Goal: Contribute content: Add original content to the website for others to see

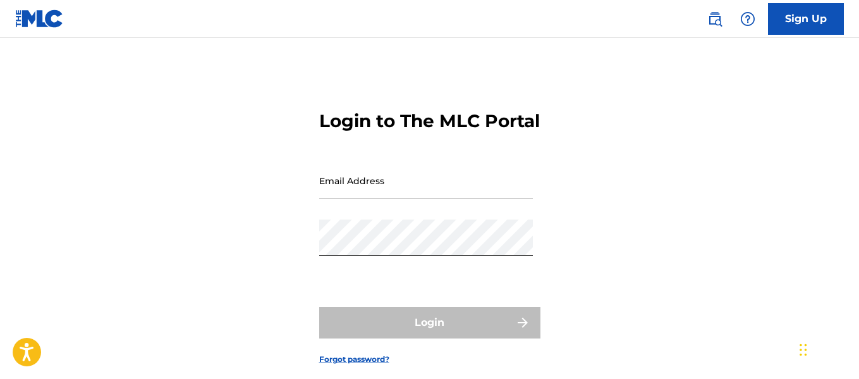
click at [696, 238] on div "Login to The MLC Portal Email Address Password Login Forgot password?" at bounding box center [429, 228] width 859 height 316
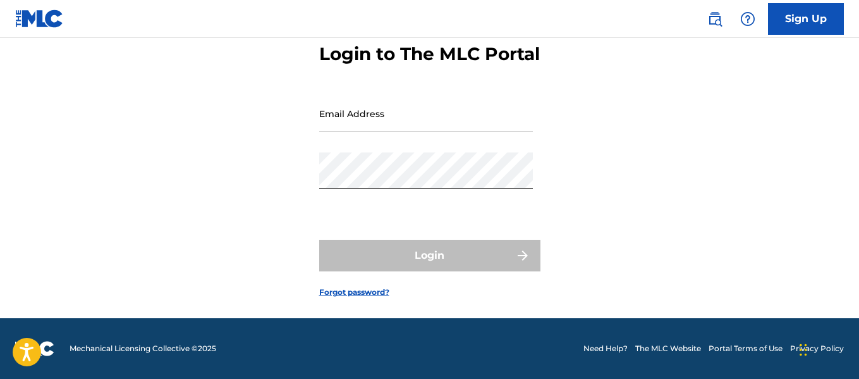
scroll to position [76, 0]
click at [696, 238] on div "Login to The MLC Portal Email Address Password Login Forgot password?" at bounding box center [429, 161] width 859 height 316
click at [361, 128] on input "Email Address" at bounding box center [426, 113] width 214 height 36
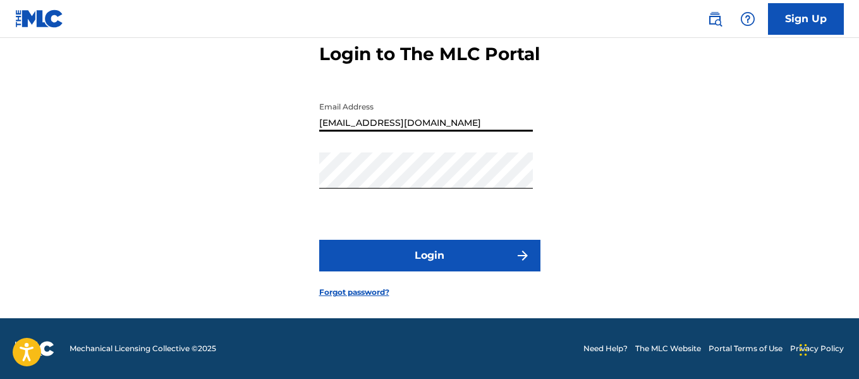
type input "[EMAIL_ADDRESS][DOMAIN_NAME]"
click at [634, 200] on div "Login to The MLC Portal Email Address [EMAIL_ADDRESS][DOMAIN_NAME] Password Log…" at bounding box center [429, 161] width 859 height 316
click at [510, 266] on button "Login" at bounding box center [429, 256] width 221 height 32
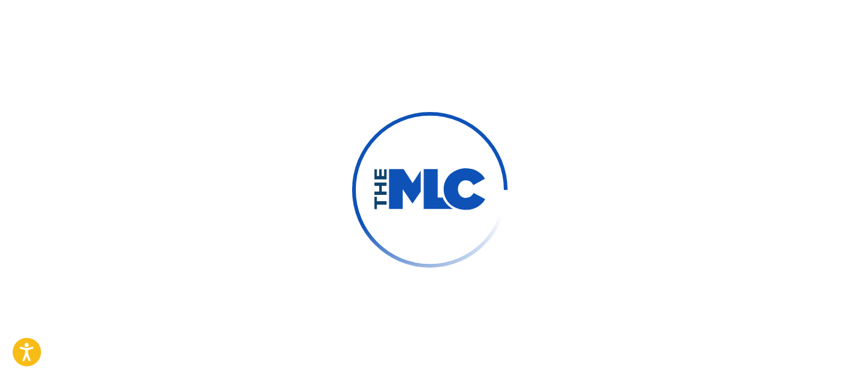
scroll to position [80, 0]
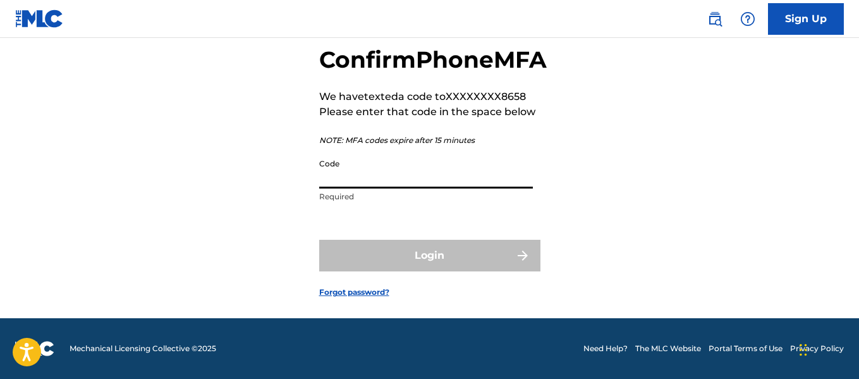
click at [502, 188] on input "Code" at bounding box center [426, 170] width 214 height 36
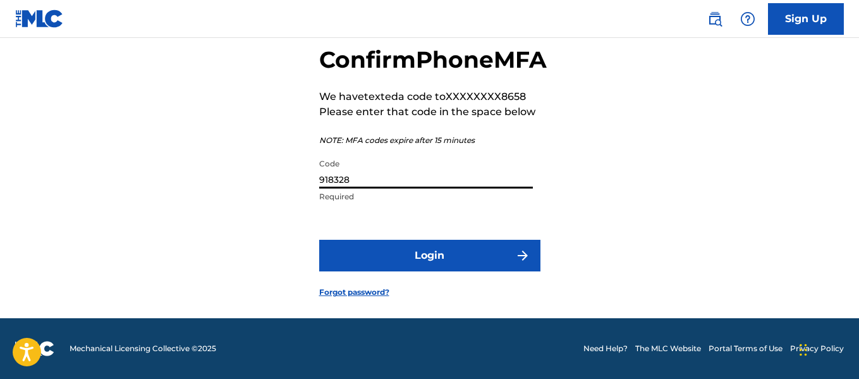
type input "918328"
click at [500, 269] on button "Login" at bounding box center [429, 256] width 221 height 32
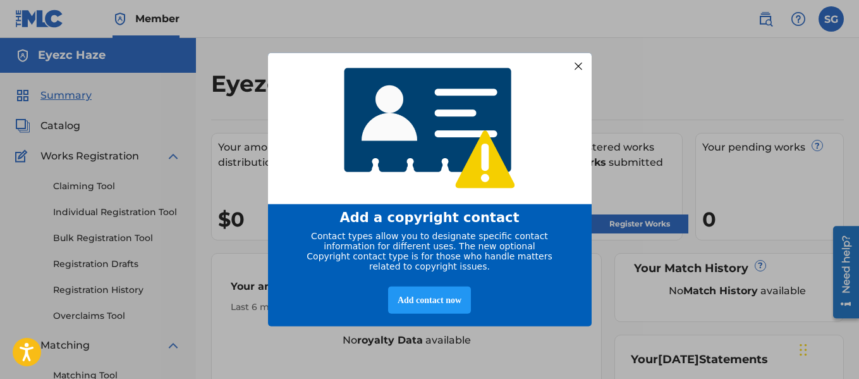
click at [579, 58] on div at bounding box center [578, 66] width 16 height 16
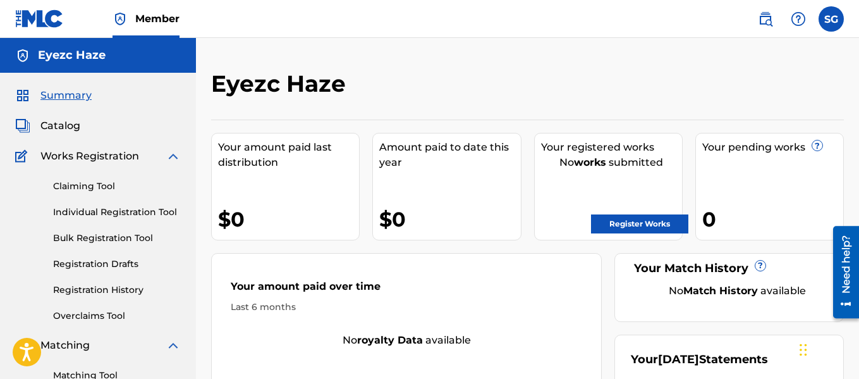
click at [832, 108] on div "Eyezc Haze Your amount paid last distribution $0 Amount paid to date this year …" at bounding box center [527, 256] width 633 height 373
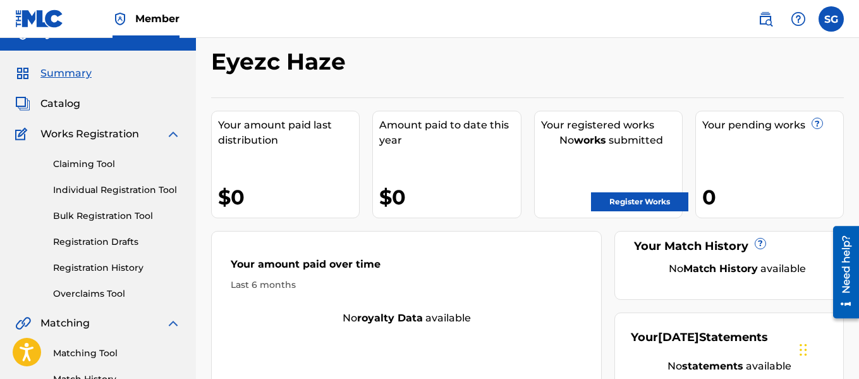
scroll to position [25, 0]
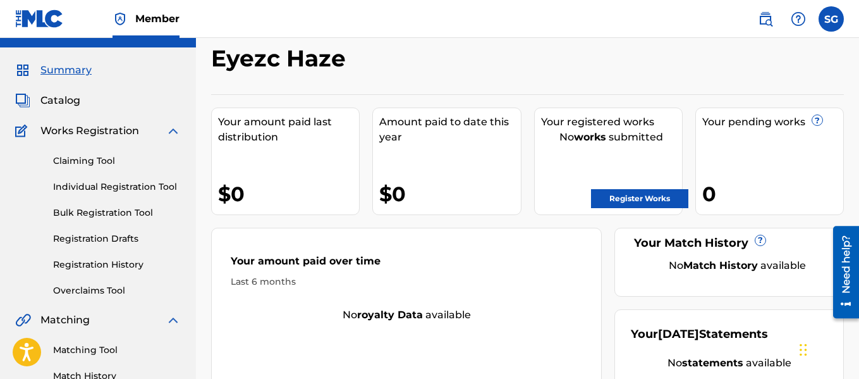
click at [832, 108] on div "Your pending works ? 0" at bounding box center [770, 162] width 149 height 108
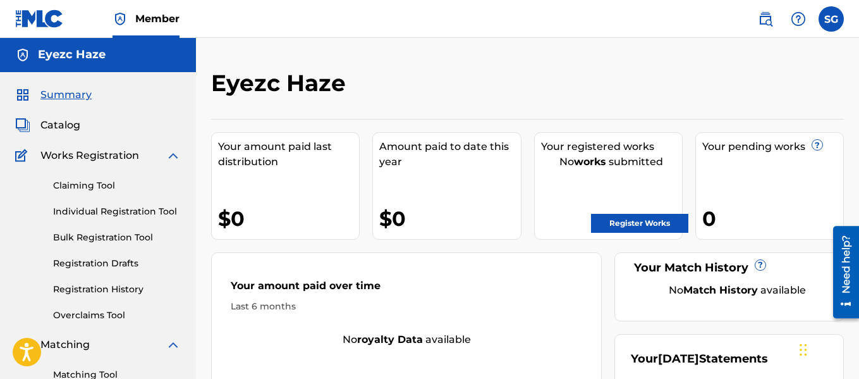
scroll to position [0, 0]
click at [660, 214] on link "Register Works" at bounding box center [639, 223] width 97 height 19
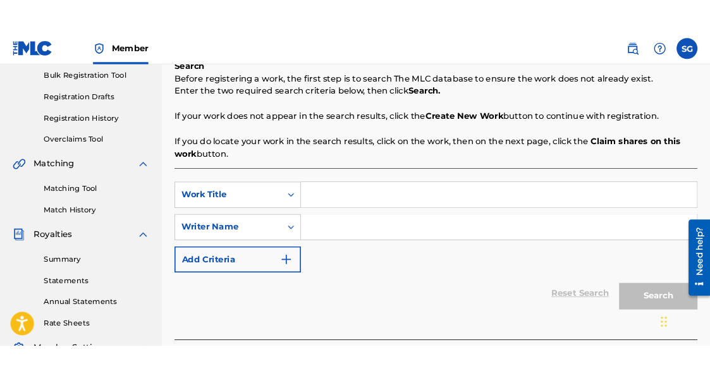
scroll to position [228, 0]
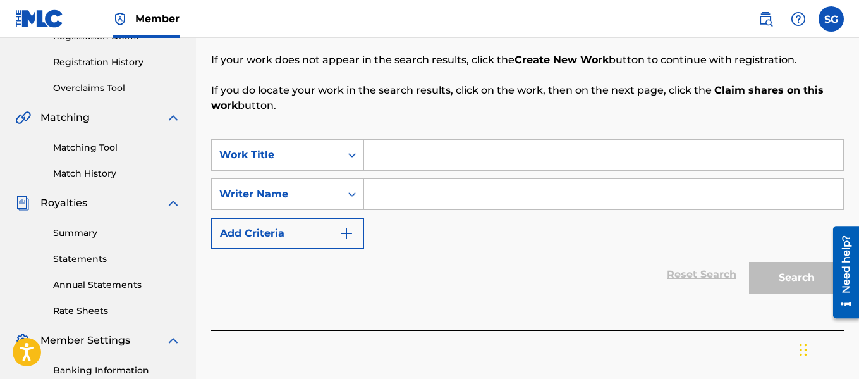
click at [644, 195] on input "Search Form" at bounding box center [603, 194] width 479 height 30
click at [644, 195] on input "etezc haze" at bounding box center [603, 194] width 479 height 30
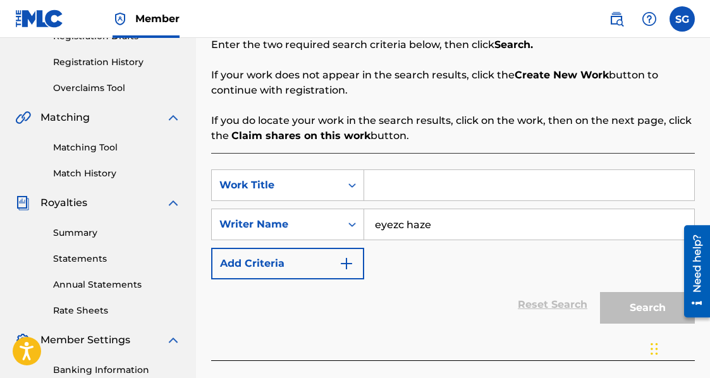
scroll to position [230, 0]
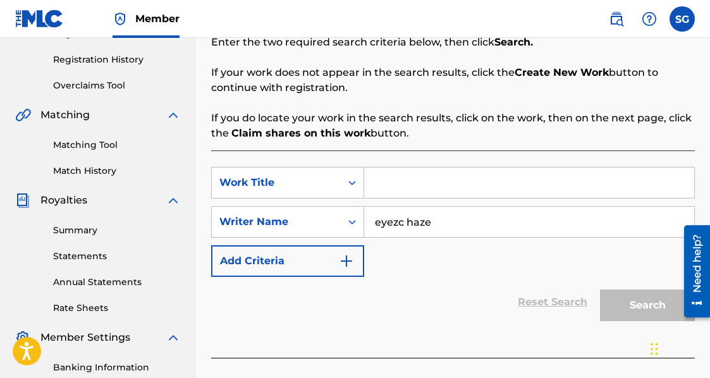
type input "eyezc haze"
click at [468, 180] on input "Search Form" at bounding box center [529, 183] width 330 height 30
type input "a"
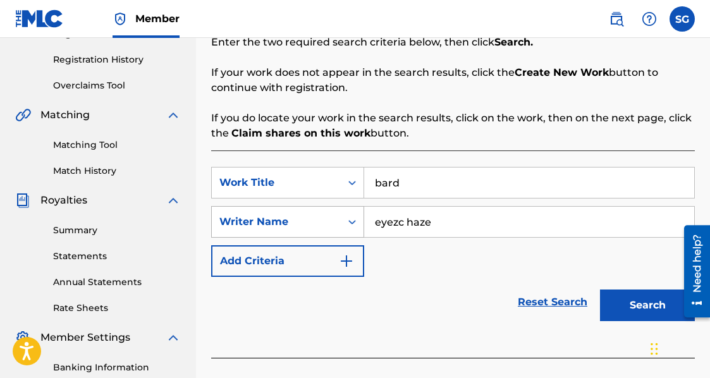
click at [600, 290] on button "Search" at bounding box center [647, 306] width 95 height 32
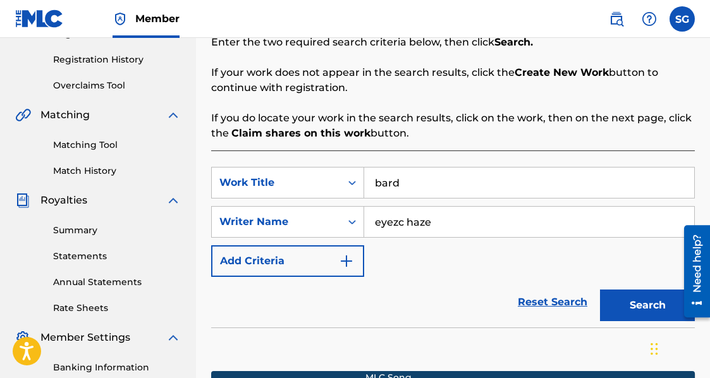
click at [394, 254] on div "SearchWithCriteria1a31607d-a3f8-4e45-9c44-bc99f37bd148 Work Title bard SearchWi…" at bounding box center [453, 222] width 484 height 110
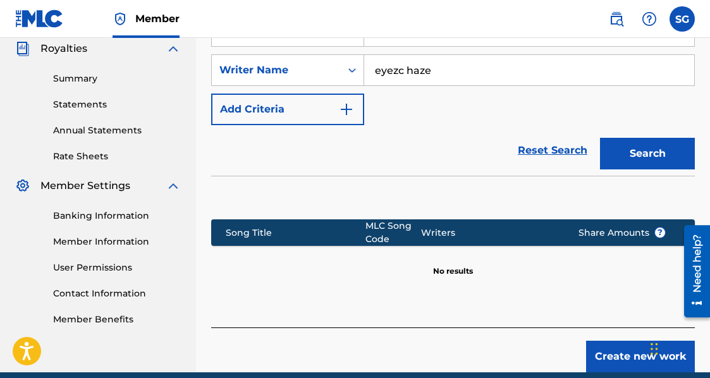
scroll to position [437, 0]
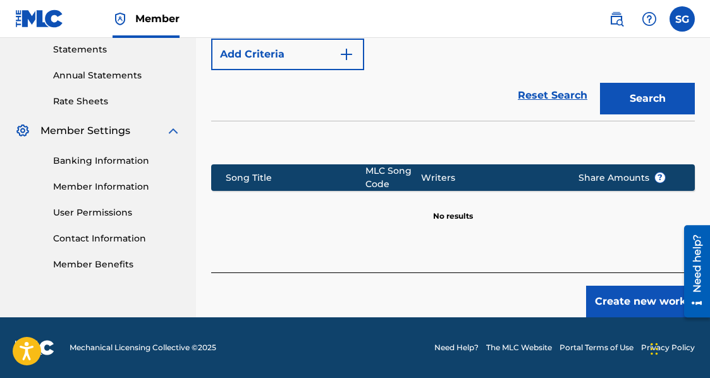
click at [434, 145] on section at bounding box center [453, 139] width 484 height 37
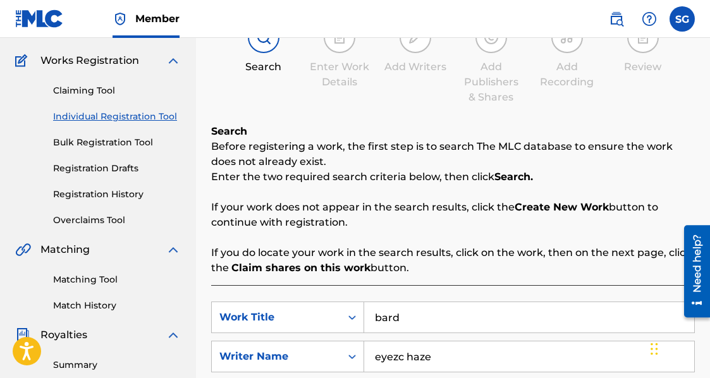
scroll to position [0, 0]
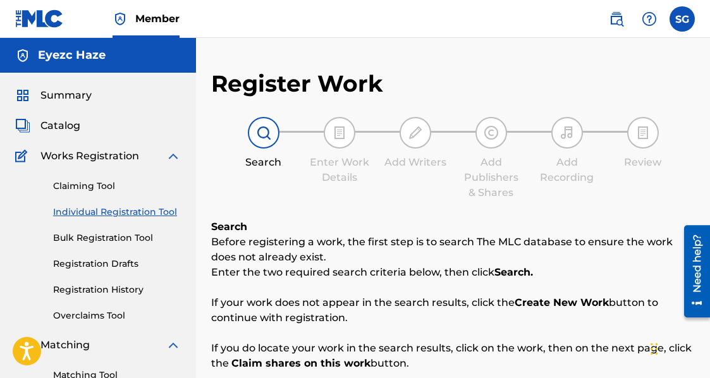
click at [436, 144] on div "Add Writers" at bounding box center [415, 143] width 63 height 53
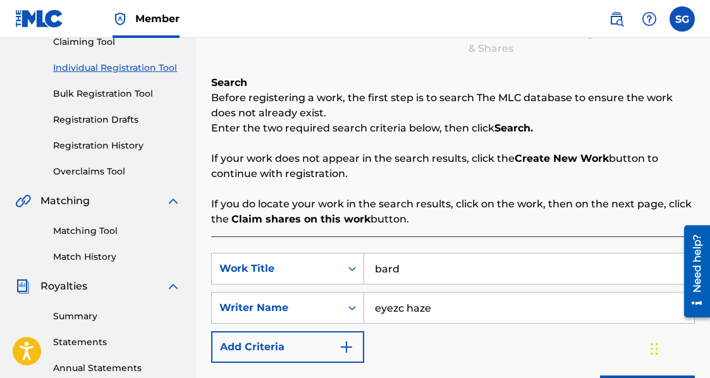
click at [436, 144] on div "Search Before registering a work, the first step is to search The MLC database …" at bounding box center [453, 151] width 484 height 152
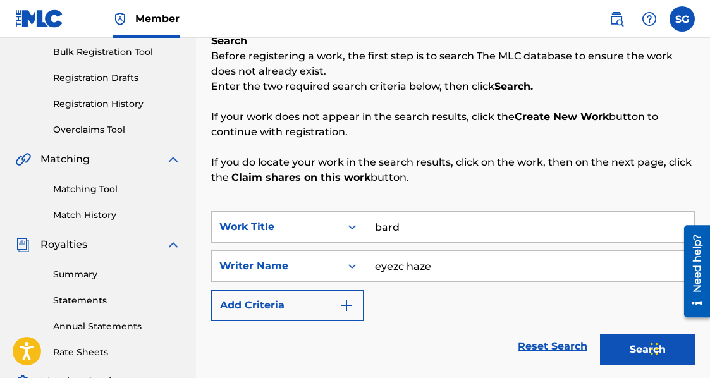
scroll to position [202, 0]
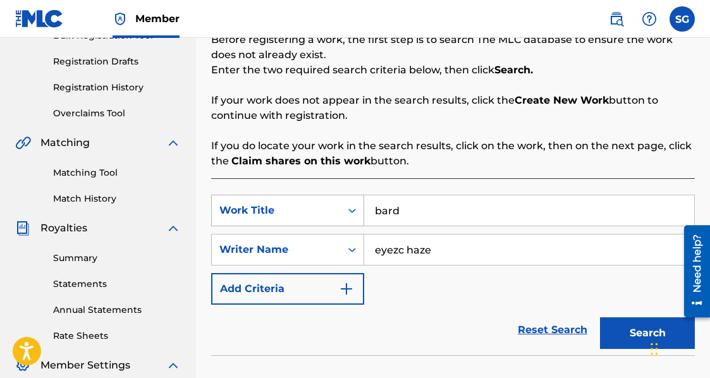
click at [340, 207] on div "Work Title" at bounding box center [276, 211] width 129 height 24
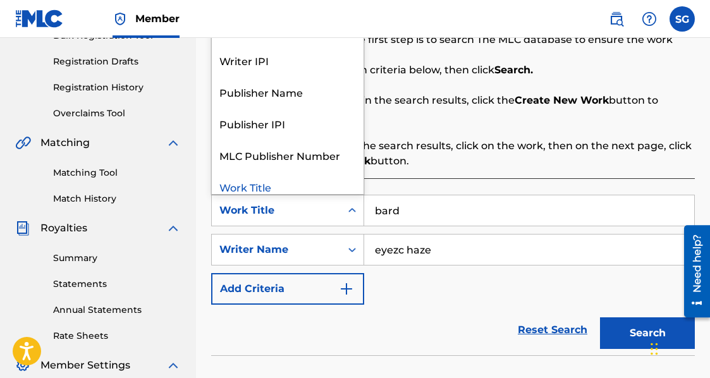
scroll to position [32, 0]
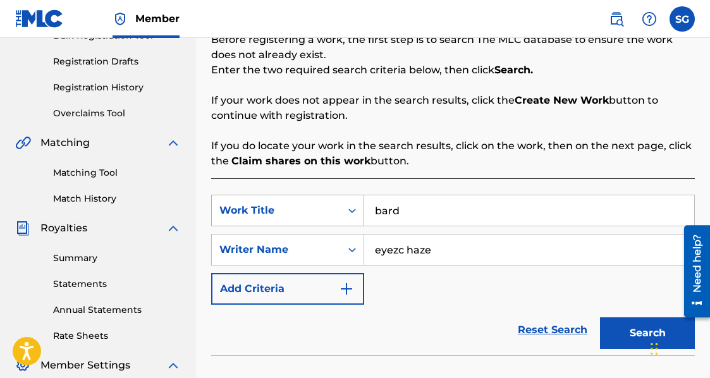
drag, startPoint x: 418, startPoint y: 219, endPoint x: 304, endPoint y: 226, distance: 114.0
click at [304, 226] on div "SearchWithCriteria1a31607d-a3f8-4e45-9c44-bc99f37bd148 Work Title bard" at bounding box center [453, 211] width 484 height 32
type input "still"
click at [600, 317] on button "Search" at bounding box center [647, 333] width 95 height 32
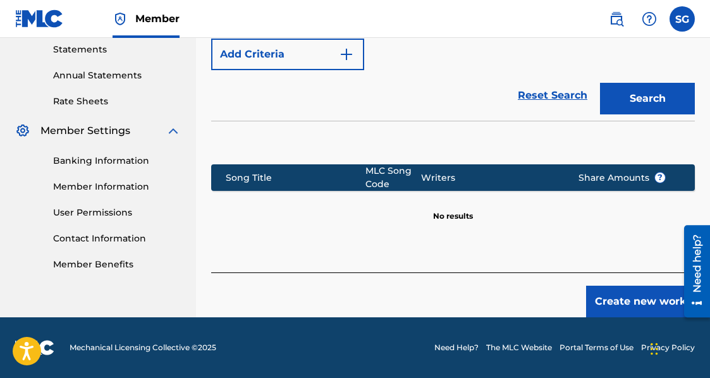
scroll to position [407, 0]
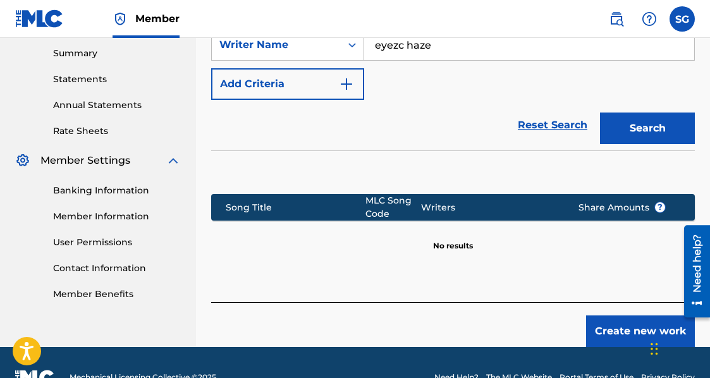
click at [689, 126] on button "Search" at bounding box center [647, 129] width 95 height 32
click at [494, 154] on section at bounding box center [453, 169] width 484 height 37
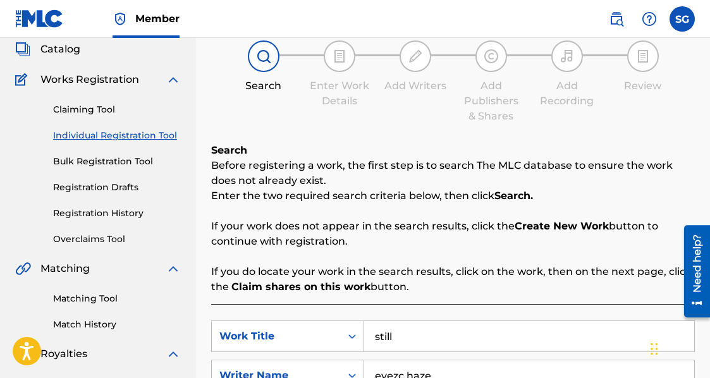
scroll to position [0, 0]
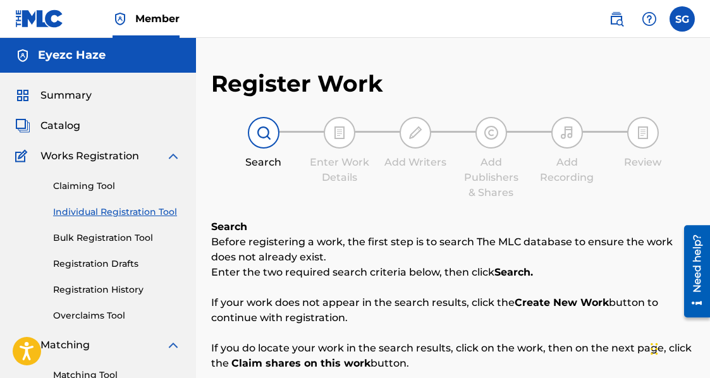
click at [63, 126] on span "Catalog" at bounding box center [60, 125] width 40 height 15
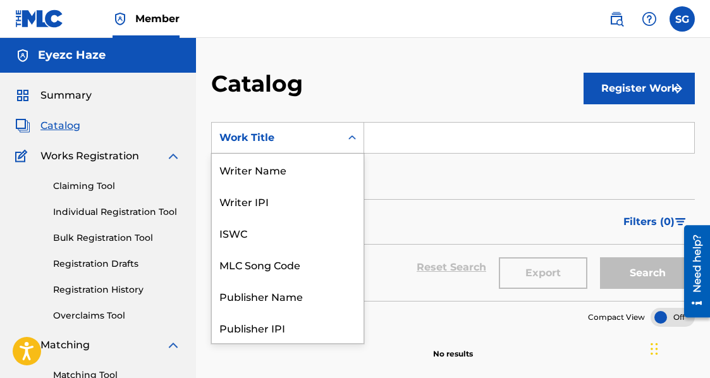
click at [340, 148] on div "Work Title" at bounding box center [276, 138] width 129 height 24
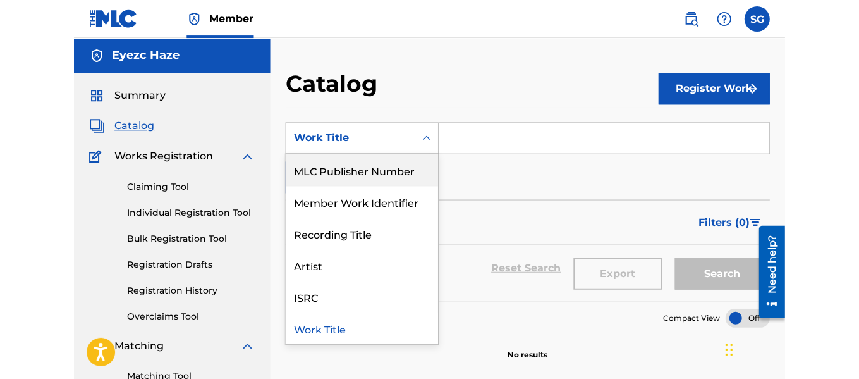
scroll to position [167, 0]
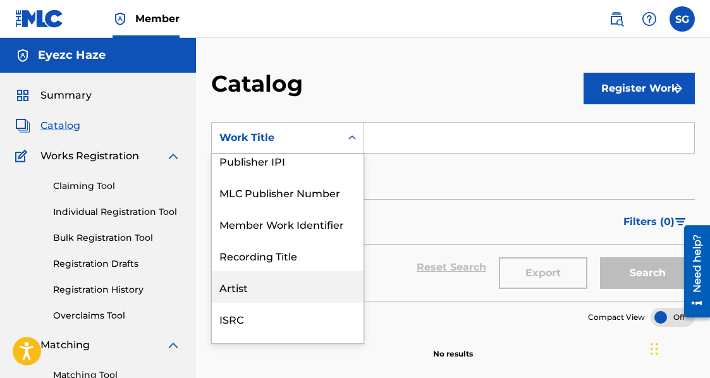
click at [271, 289] on div "Artist" at bounding box center [288, 287] width 152 height 32
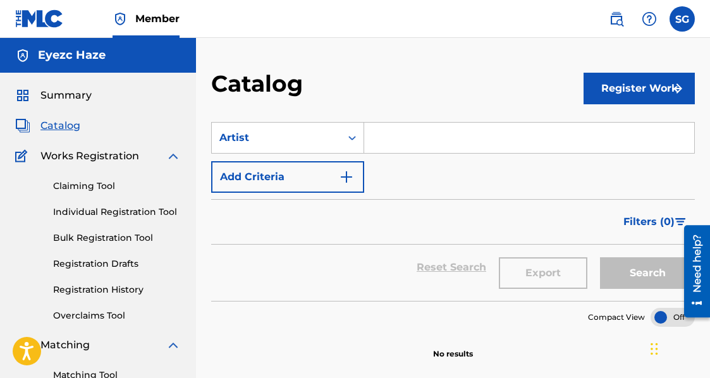
click at [434, 144] on input "Search Form" at bounding box center [529, 138] width 330 height 30
click at [108, 154] on span "Works Registration" at bounding box center [89, 156] width 99 height 15
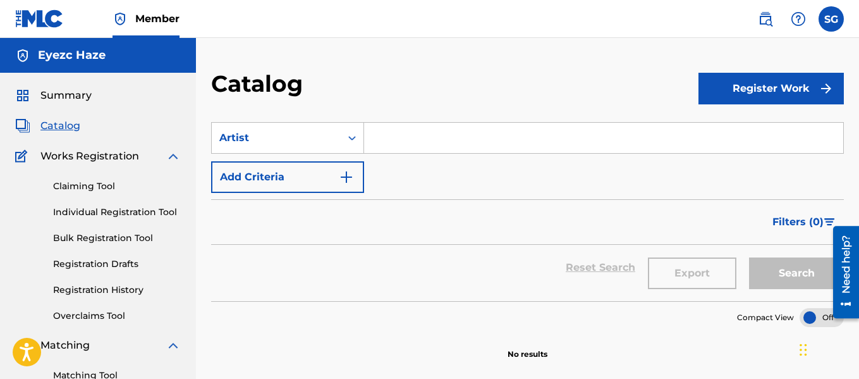
click at [421, 280] on div "Reset Search Export Search" at bounding box center [527, 268] width 633 height 46
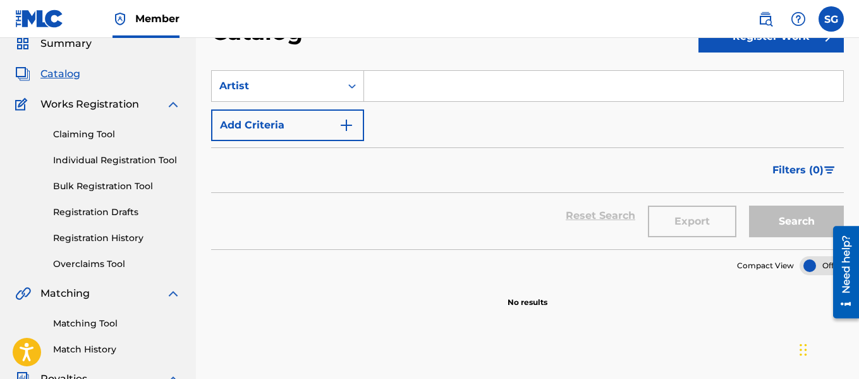
click at [421, 280] on div "Compact View No results" at bounding box center [527, 278] width 633 height 59
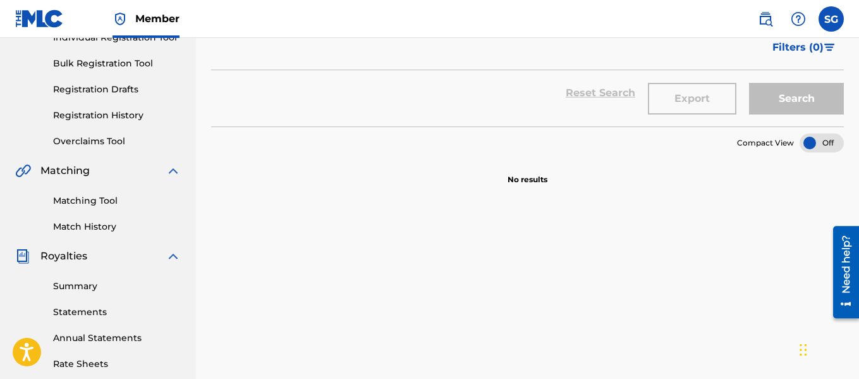
scroll to position [177, 0]
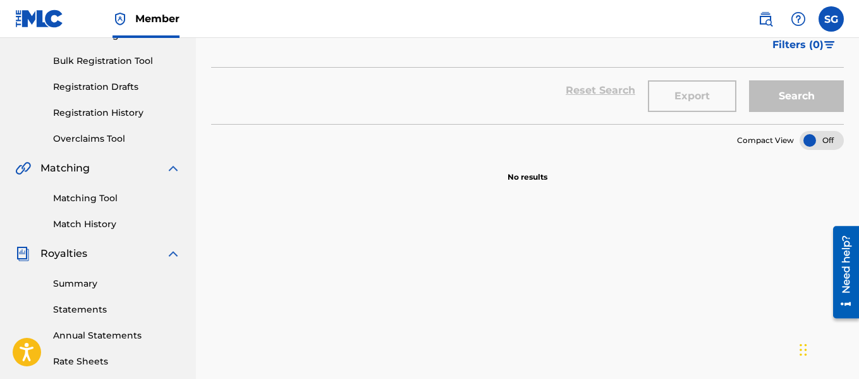
click at [421, 280] on div "SearchWithCriteriabf3a72e1-9151-4f05-be7c-195512a702ef Artist Add Criteria Filt…" at bounding box center [527, 257] width 633 height 654
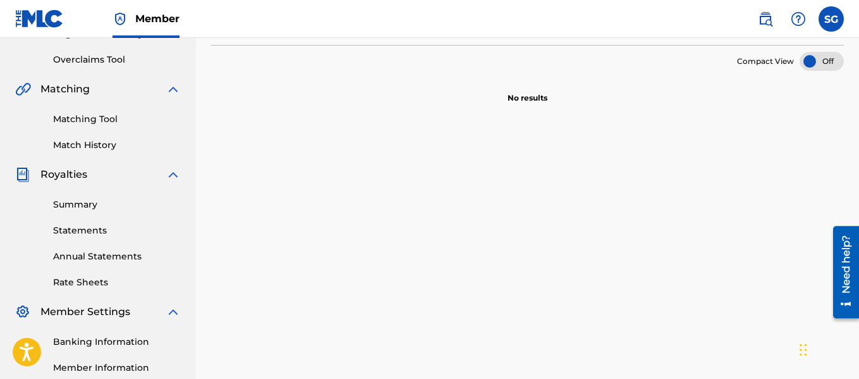
scroll to position [278, 0]
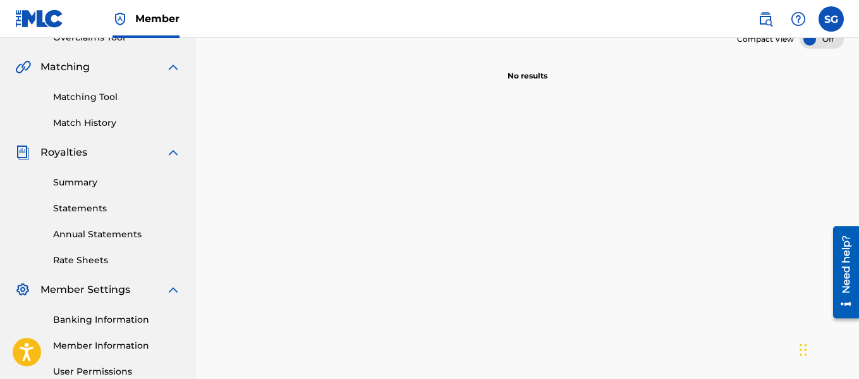
click at [103, 56] on div "Summary Catalog Works Registration Claiming Tool Individual Registration Tool B…" at bounding box center [98, 119] width 196 height 651
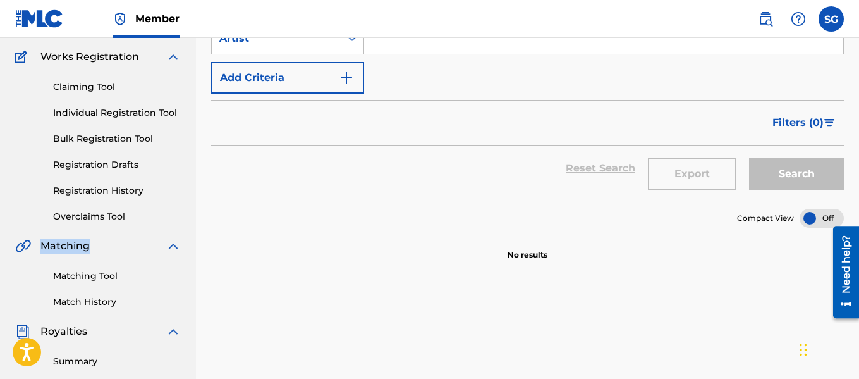
scroll to position [0, 0]
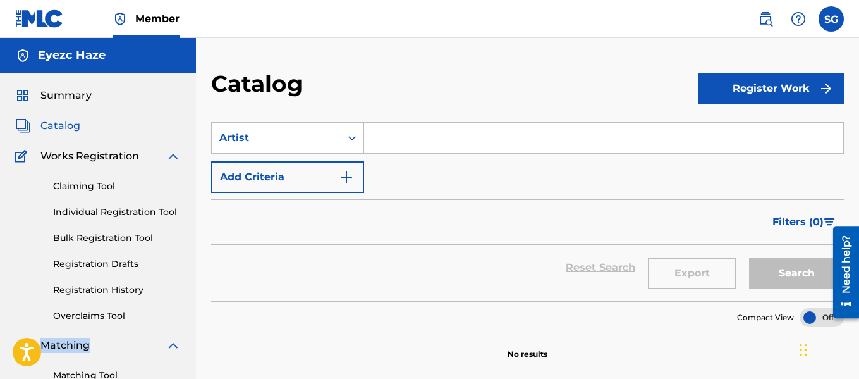
click at [744, 90] on button "Register Work" at bounding box center [771, 89] width 145 height 32
click at [747, 129] on link "Individual" at bounding box center [771, 129] width 145 height 30
click at [769, 88] on button "Register Work" at bounding box center [771, 89] width 145 height 32
click at [740, 158] on link "By File Upload" at bounding box center [771, 160] width 145 height 30
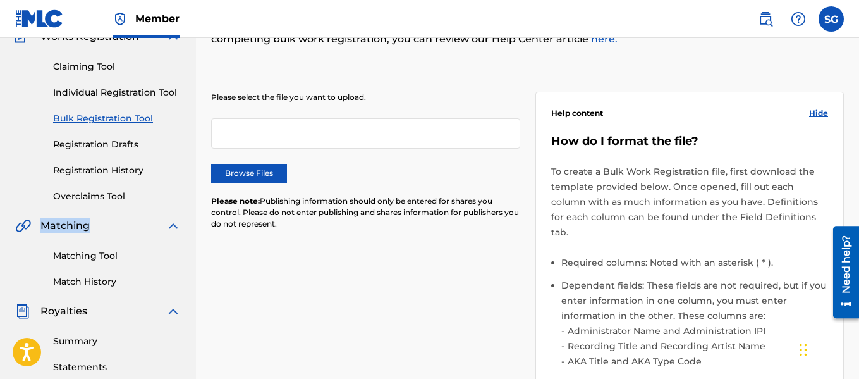
scroll to position [128, 0]
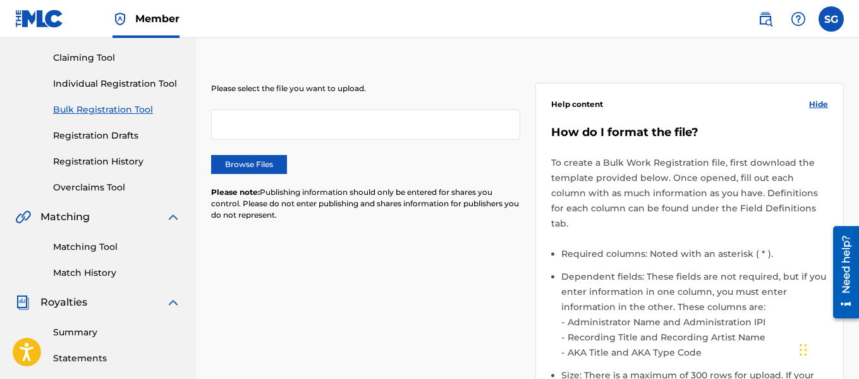
click at [262, 166] on label "Browse Files" at bounding box center [249, 164] width 76 height 19
click at [0, 0] on input "Browse Files" at bounding box center [0, 0] width 0 height 0
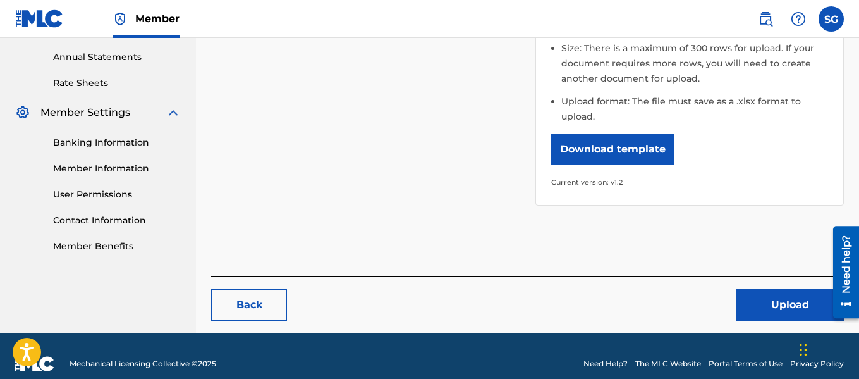
click at [764, 297] on button "Upload" at bounding box center [791, 305] width 108 height 32
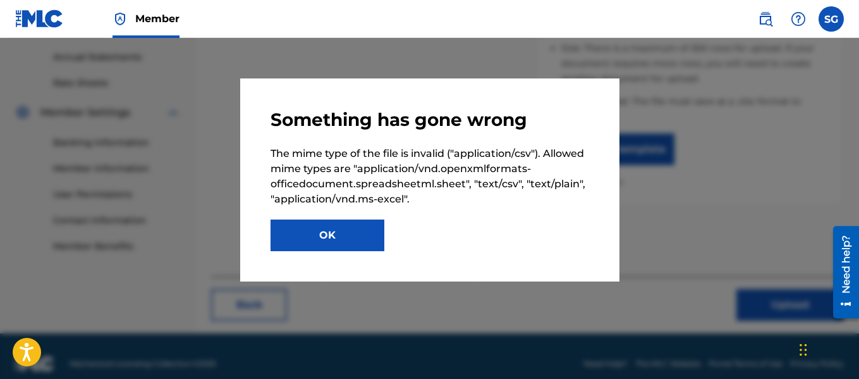
click at [361, 238] on button "OK" at bounding box center [328, 235] width 114 height 32
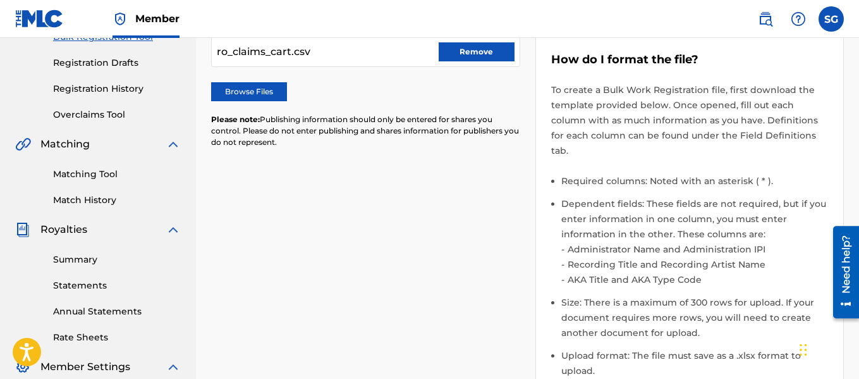
scroll to position [225, 0]
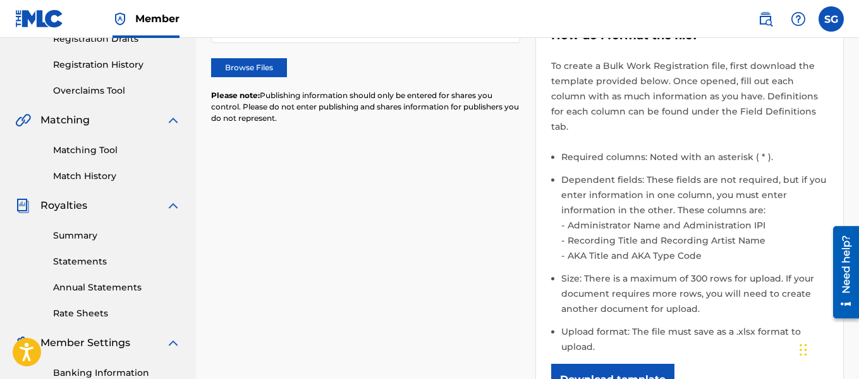
click at [78, 67] on link "Registration History" at bounding box center [117, 64] width 128 height 13
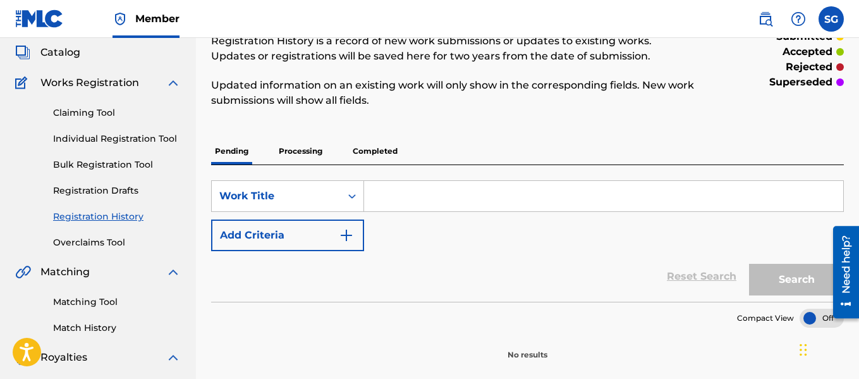
scroll to position [76, 0]
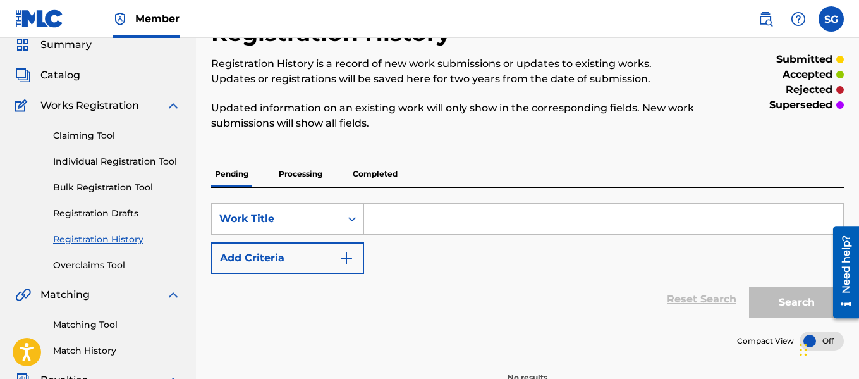
click at [78, 67] on div "Summary Catalog Works Registration Claiming Tool Individual Registration Tool B…" at bounding box center [98, 347] width 196 height 651
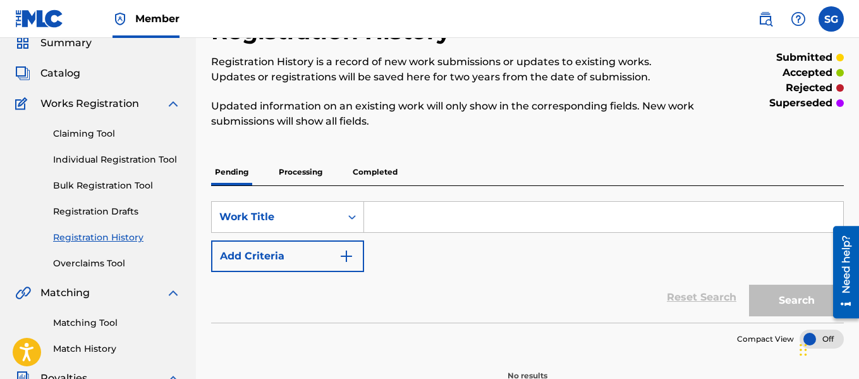
scroll to position [51, 0]
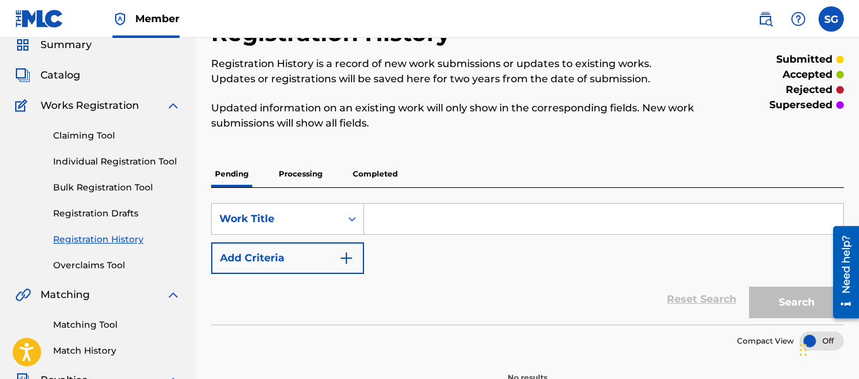
click at [65, 77] on span "Catalog" at bounding box center [60, 75] width 40 height 15
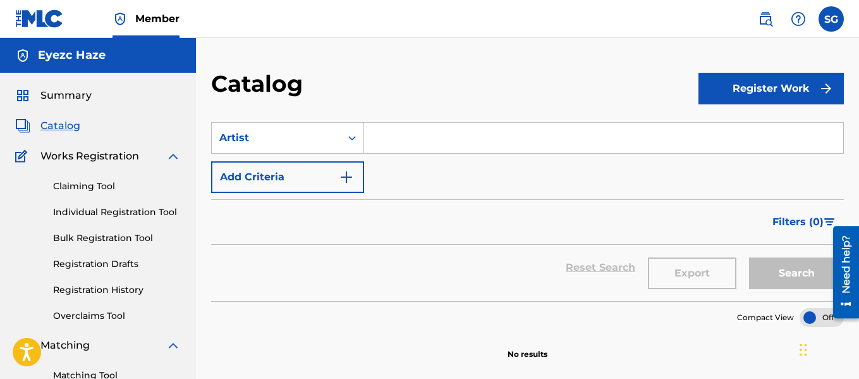
click at [775, 99] on button "Register Work" at bounding box center [771, 89] width 145 height 32
click at [741, 127] on link "Individual" at bounding box center [771, 129] width 145 height 30
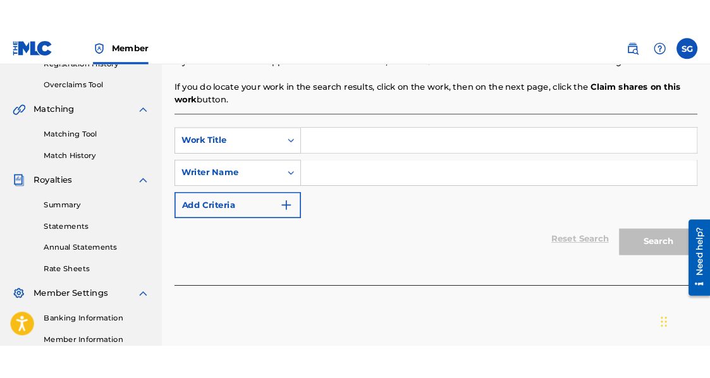
scroll to position [253, 0]
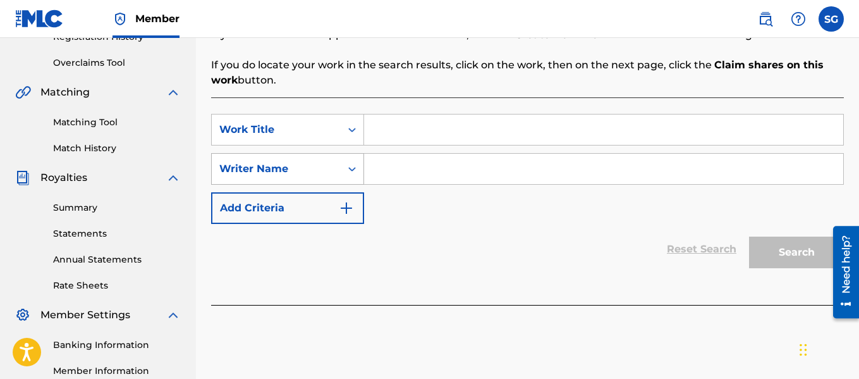
click at [329, 180] on div "Writer Name" at bounding box center [276, 169] width 129 height 24
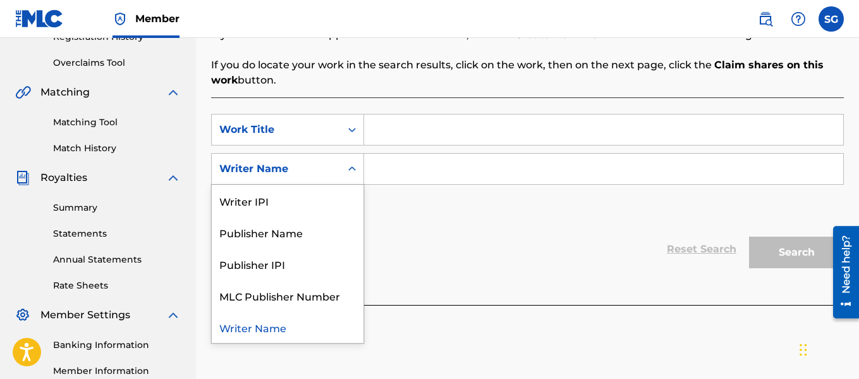
click at [300, 328] on div "Writer Name" at bounding box center [288, 327] width 152 height 32
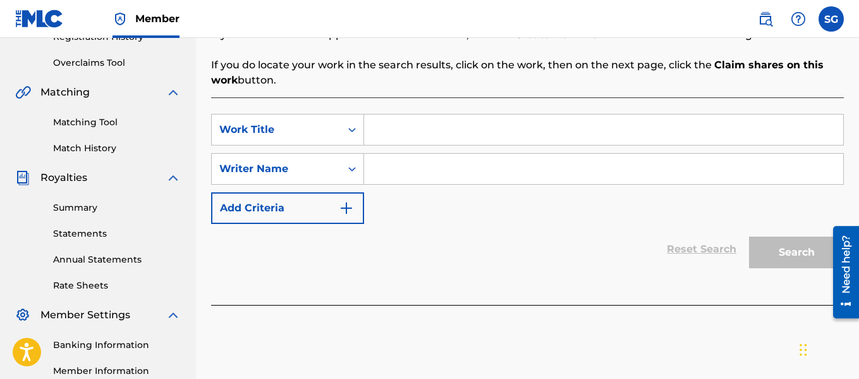
click at [394, 168] on input "Search Form" at bounding box center [603, 169] width 479 height 30
type input "[PERSON_NAME]"
click at [544, 128] on input "Search Form" at bounding box center [603, 129] width 479 height 30
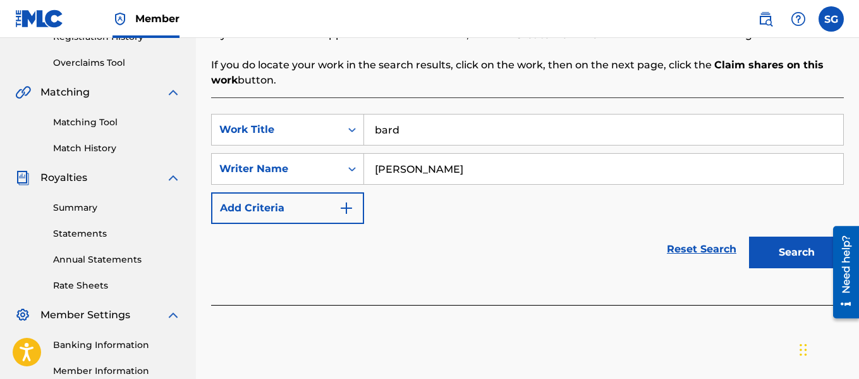
click at [749, 237] on button "Search" at bounding box center [796, 253] width 95 height 32
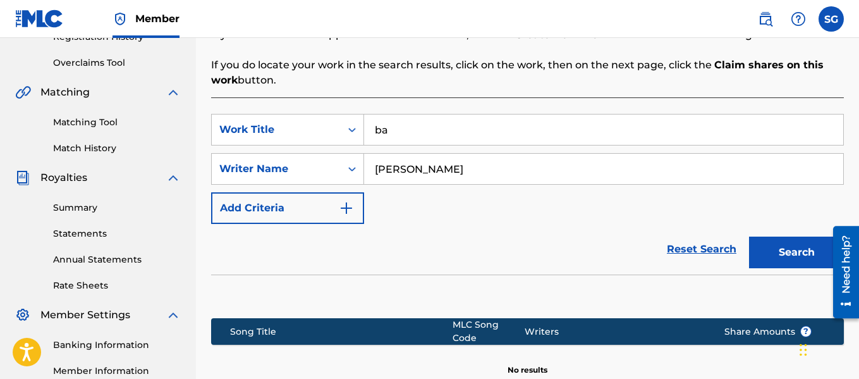
type input "b"
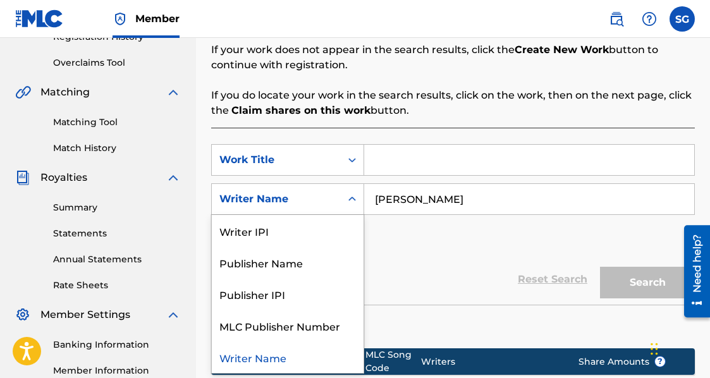
click at [336, 197] on div "Writer Name" at bounding box center [276, 199] width 129 height 24
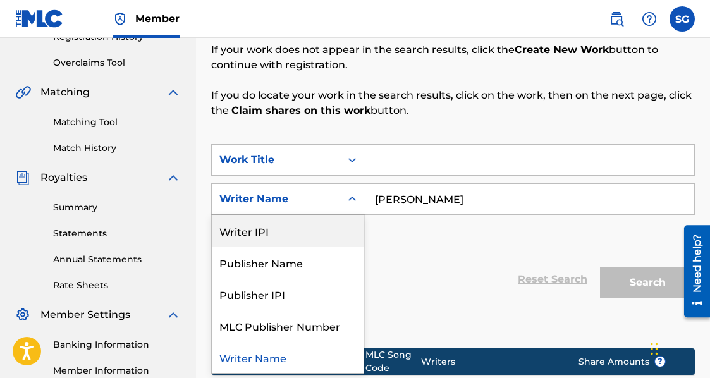
click at [301, 229] on div "Writer IPI" at bounding box center [288, 231] width 152 height 32
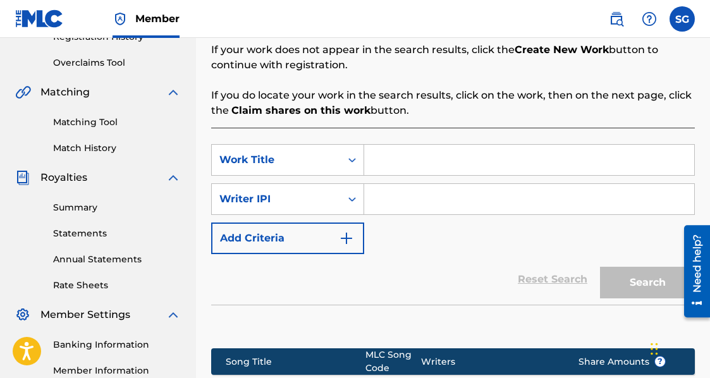
click at [487, 191] on input "Search Form" at bounding box center [529, 199] width 330 height 30
type input "00618526244"
click at [315, 164] on div "Work Title" at bounding box center [276, 159] width 114 height 15
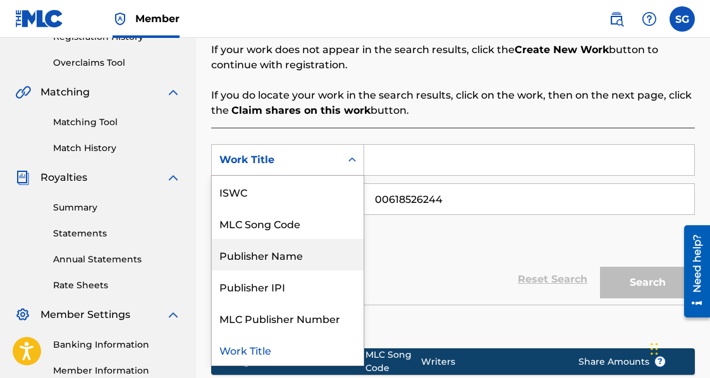
scroll to position [0, 0]
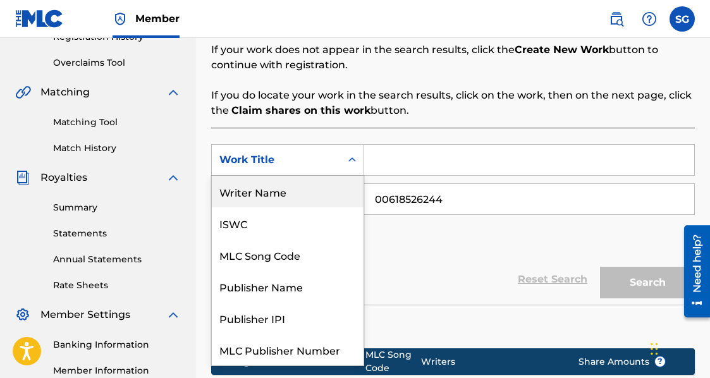
click at [317, 194] on div "Writer Name" at bounding box center [288, 192] width 152 height 32
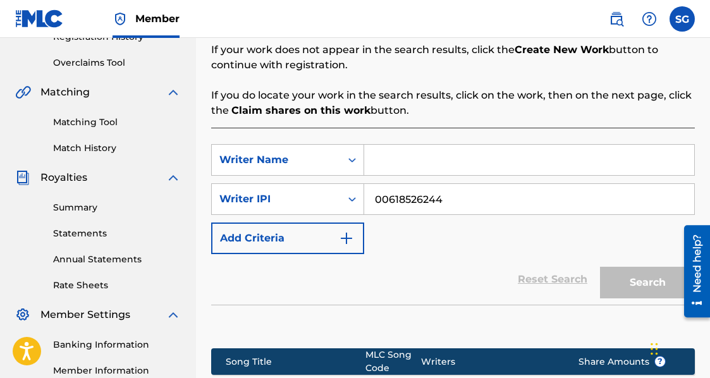
click at [418, 152] on input "Search Form" at bounding box center [529, 160] width 330 height 30
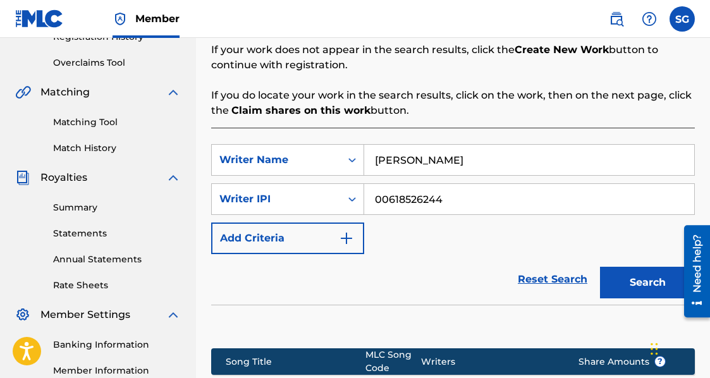
type input "[PERSON_NAME]"
click at [600, 267] on button "Search" at bounding box center [647, 283] width 95 height 32
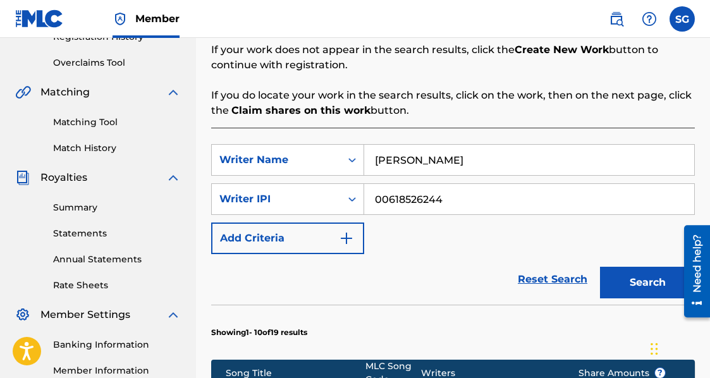
click at [430, 245] on div "SearchWithCriteria6e2055b2-a7a7-485a-8db0-c1f9210cfb4d Writer Name [PERSON_NAME…" at bounding box center [453, 199] width 484 height 110
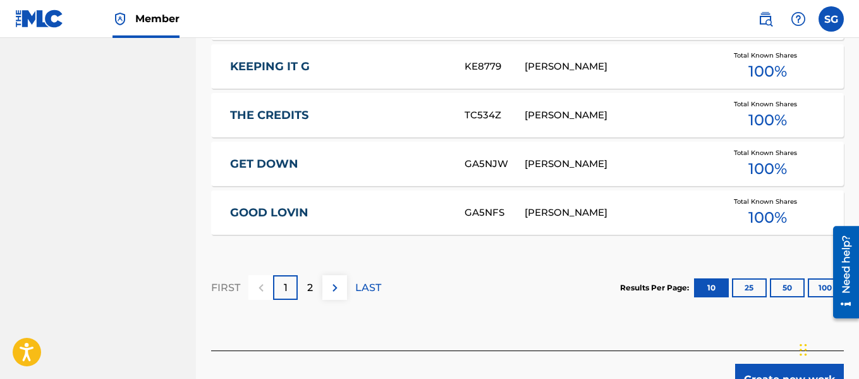
scroll to position [931, 0]
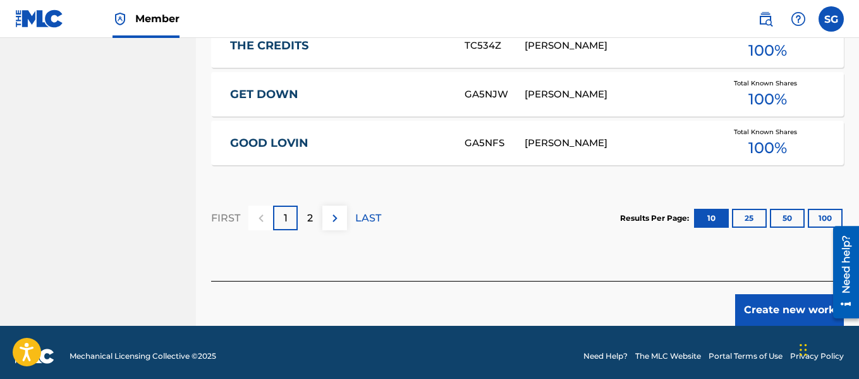
click at [309, 211] on p "2" at bounding box center [310, 218] width 6 height 15
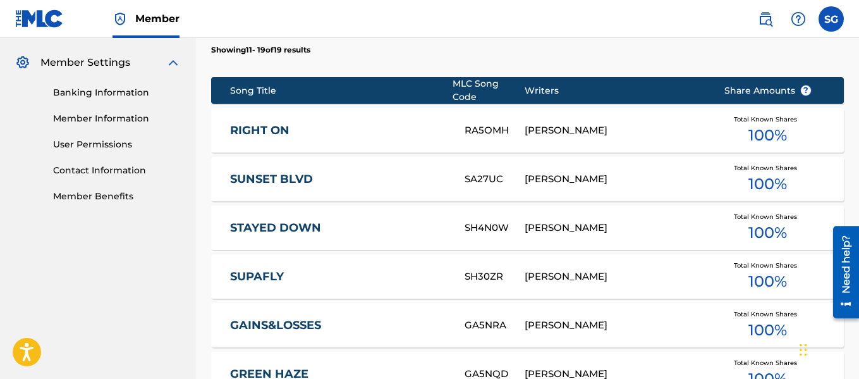
scroll to position [503, 0]
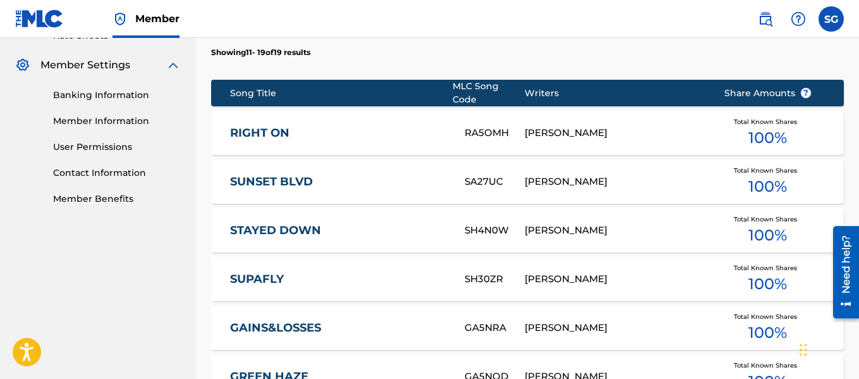
click at [285, 175] on link "SUNSET BLVD" at bounding box center [339, 182] width 218 height 15
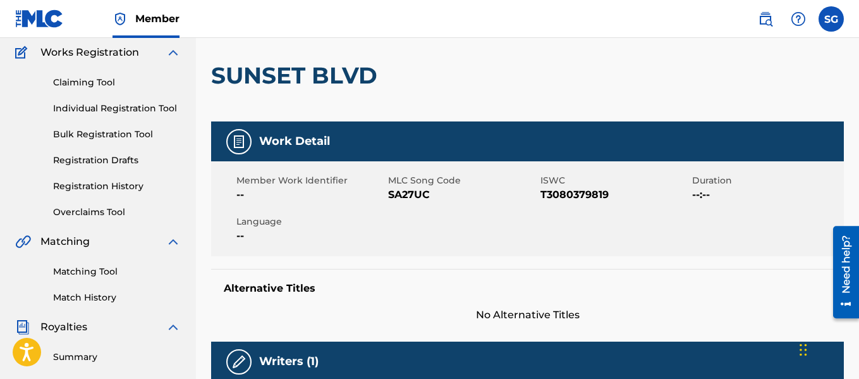
scroll to position [101, 0]
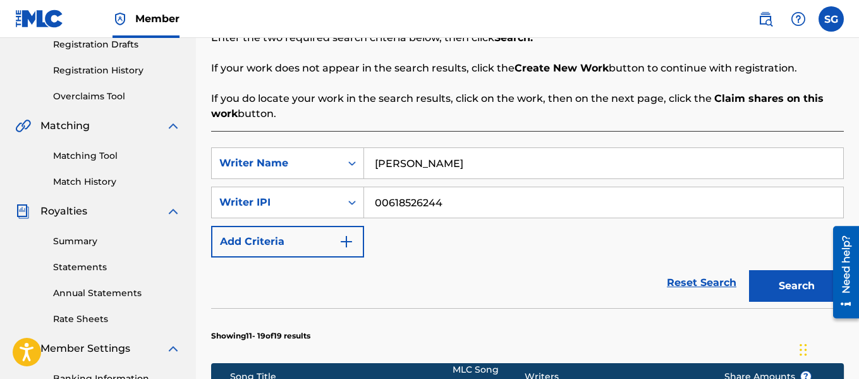
scroll to position [551, 0]
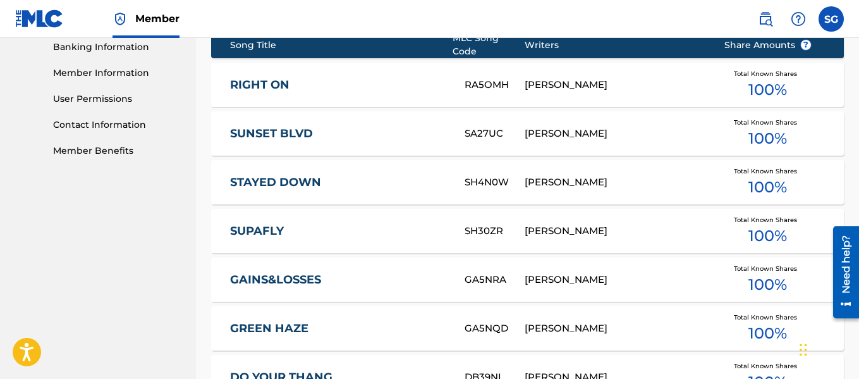
click at [295, 126] on link "SUNSET BLVD" at bounding box center [339, 133] width 218 height 15
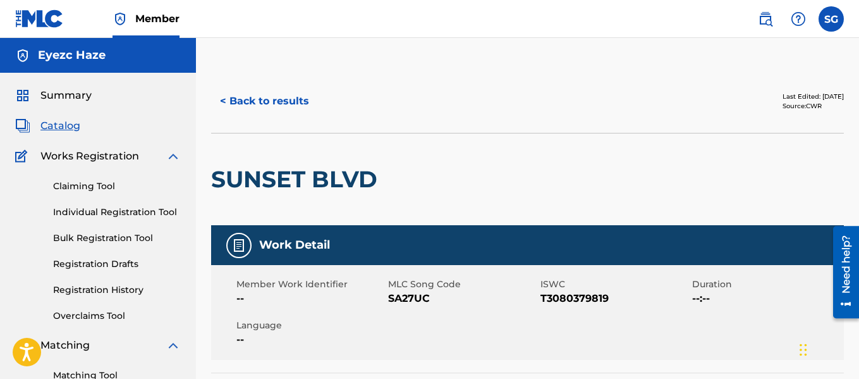
click at [754, 186] on div "SUNSET BLVD" at bounding box center [527, 179] width 633 height 92
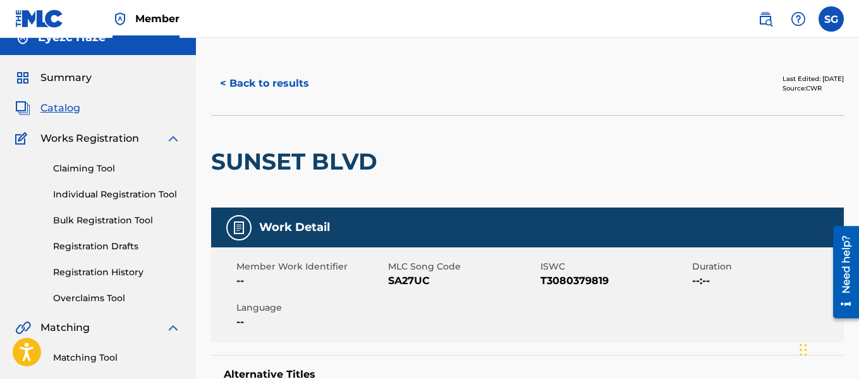
scroll to position [16, 0]
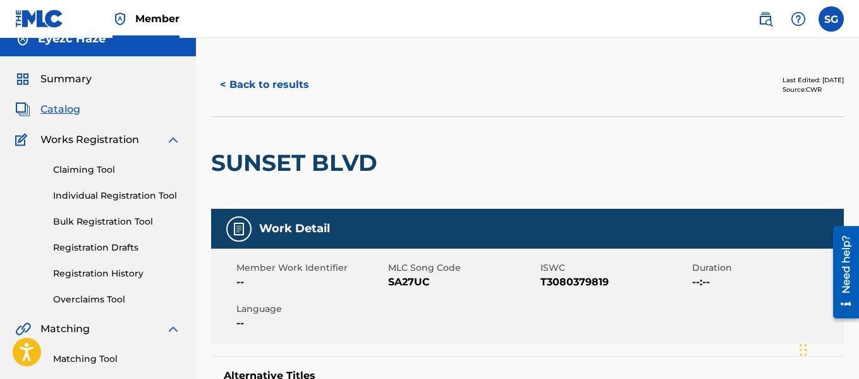
click at [226, 77] on button "< Back to results" at bounding box center [264, 85] width 107 height 32
